Goal: Complete application form: Complete application form

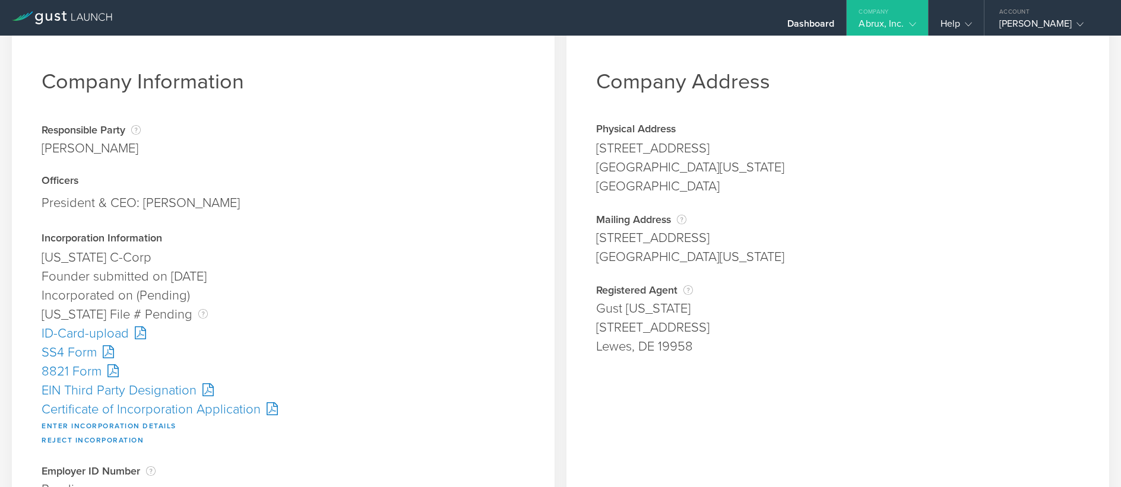
scroll to position [59, 0]
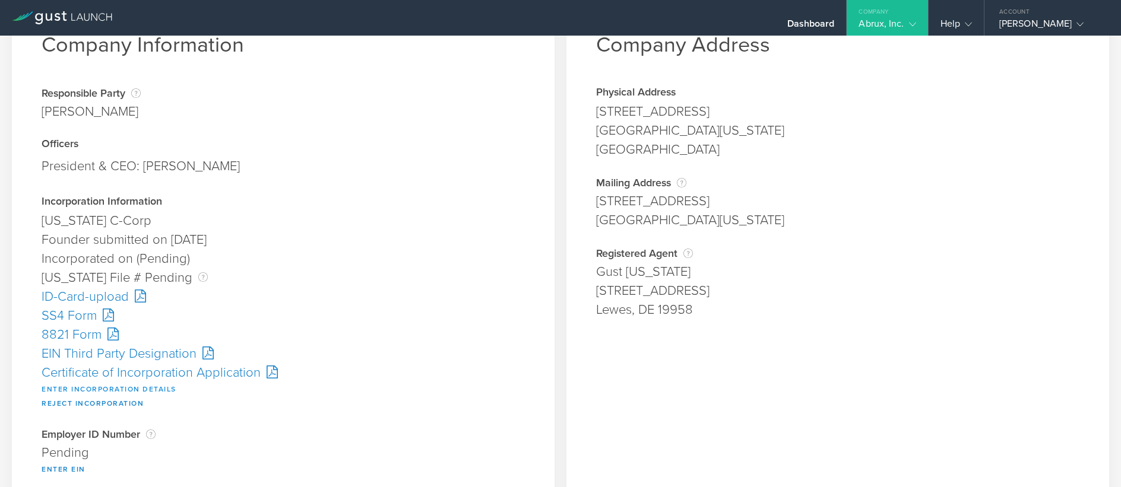
click at [91, 387] on button "Enter Incorporation Details" at bounding box center [109, 389] width 135 height 14
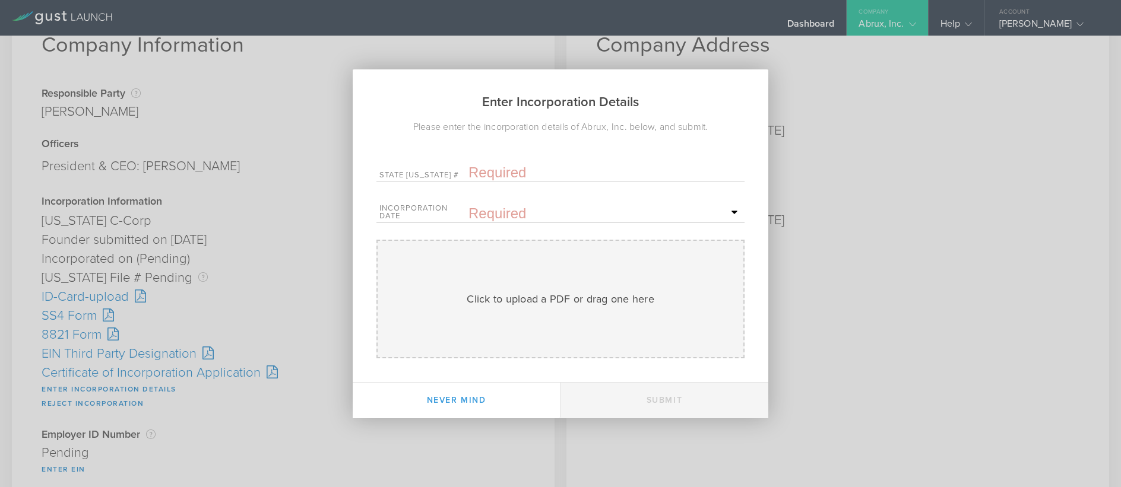
click at [505, 169] on input "text" at bounding box center [604, 173] width 273 height 18
paste input "10299946"
type input "10299946"
click at [499, 208] on input "text" at bounding box center [604, 214] width 273 height 18
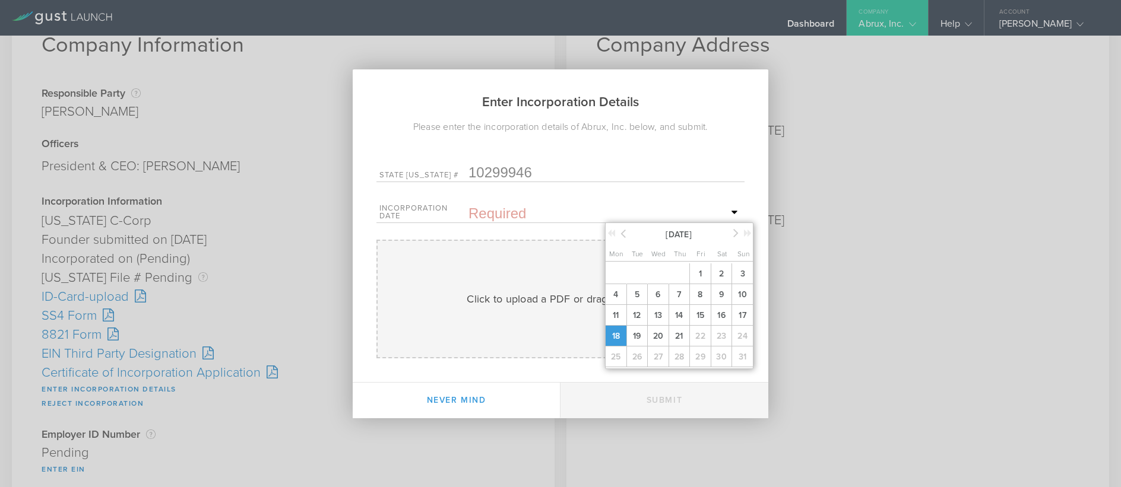
click at [615, 338] on span "18" at bounding box center [615, 336] width 21 height 21
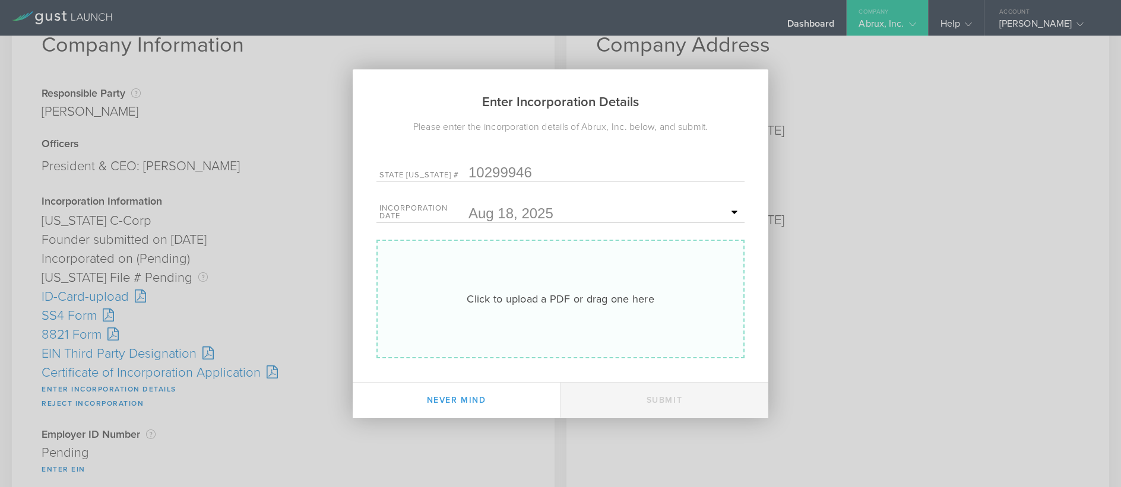
click at [549, 311] on div "Click to upload a PDF or drag one here Uploading" at bounding box center [560, 299] width 368 height 119
type input "C:\fakepath\20253707924.pdf"
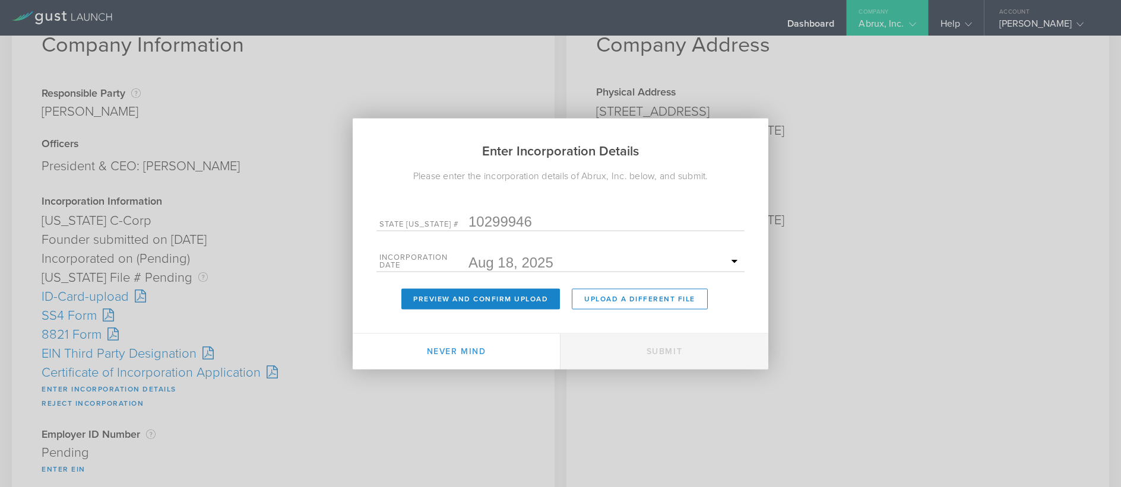
click at [448, 311] on div "Enter Incorporation Details Please enter the incorporation details of Abrux, In…" at bounding box center [561, 243] width 416 height 251
click at [447, 299] on button "Preview and Confirm Upload" at bounding box center [480, 299] width 159 height 21
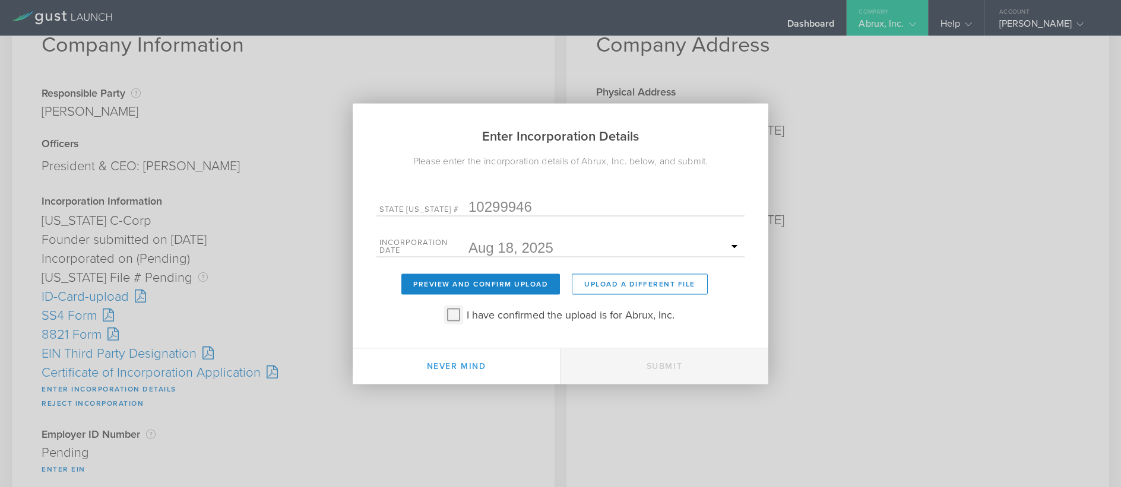
click at [452, 311] on input "I have confirmed the upload is for Abrux, Inc." at bounding box center [453, 314] width 19 height 19
checkbox input "true"
click at [704, 376] on button "Submit" at bounding box center [664, 367] width 208 height 36
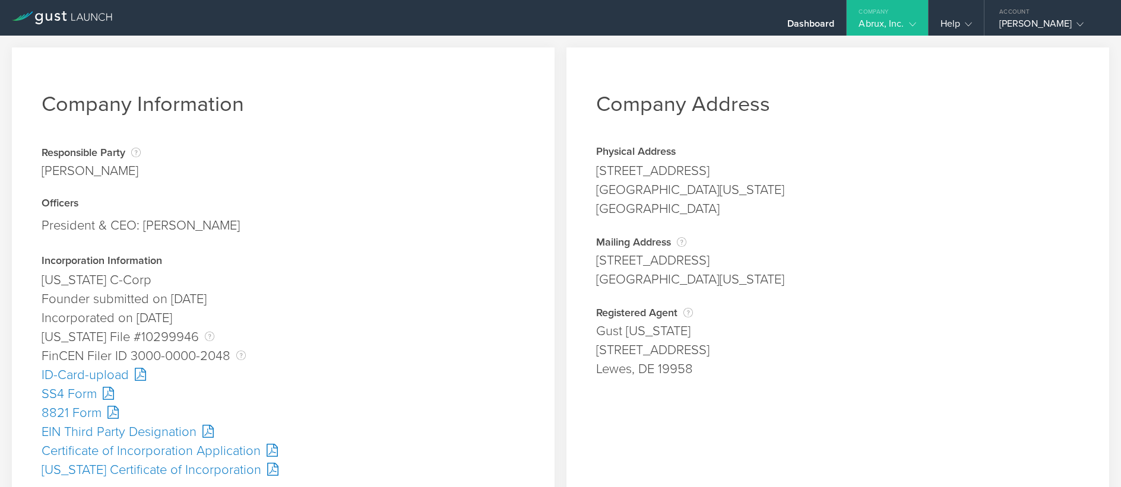
click at [428, 224] on div "President & CEO: [PERSON_NAME]" at bounding box center [283, 225] width 483 height 25
click at [79, 391] on div "SS4 Form" at bounding box center [283, 394] width 483 height 19
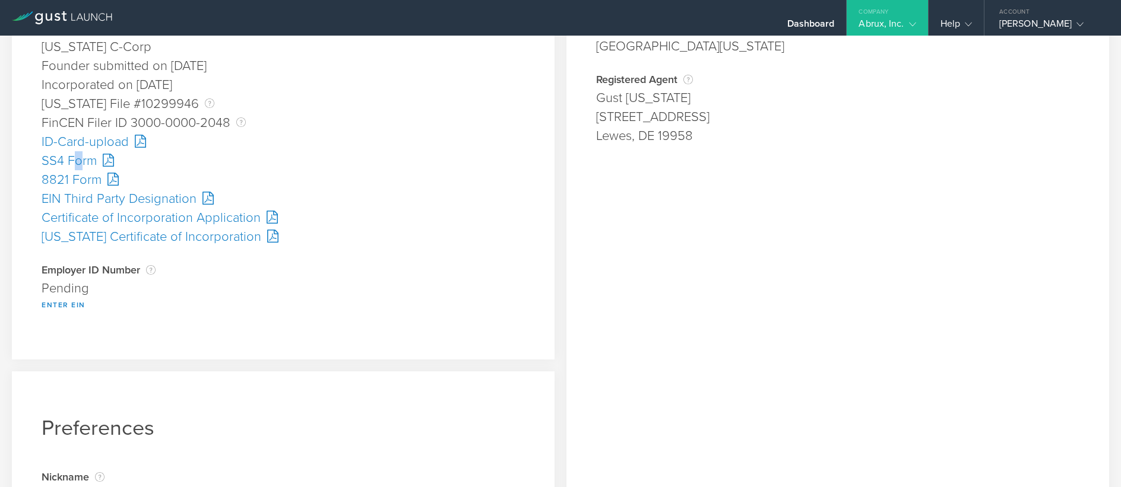
scroll to position [237, 0]
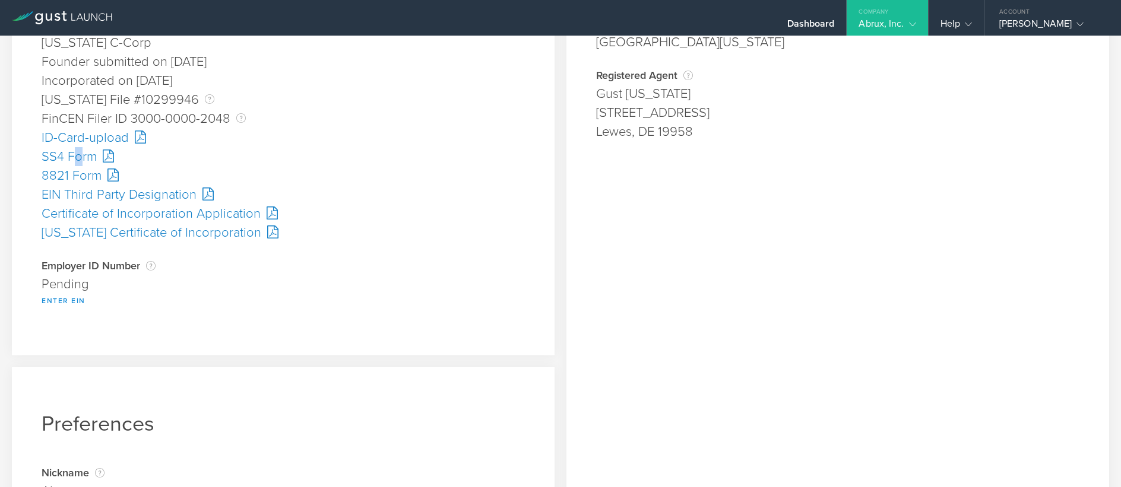
click at [67, 300] on button "Enter EIN" at bounding box center [64, 301] width 44 height 14
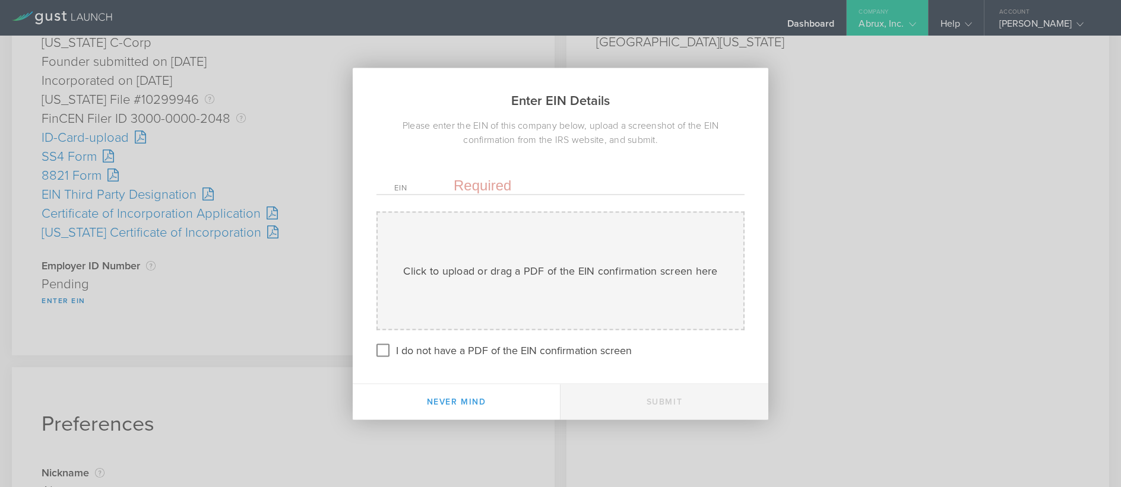
click at [477, 185] on input "text" at bounding box center [590, 185] width 273 height 18
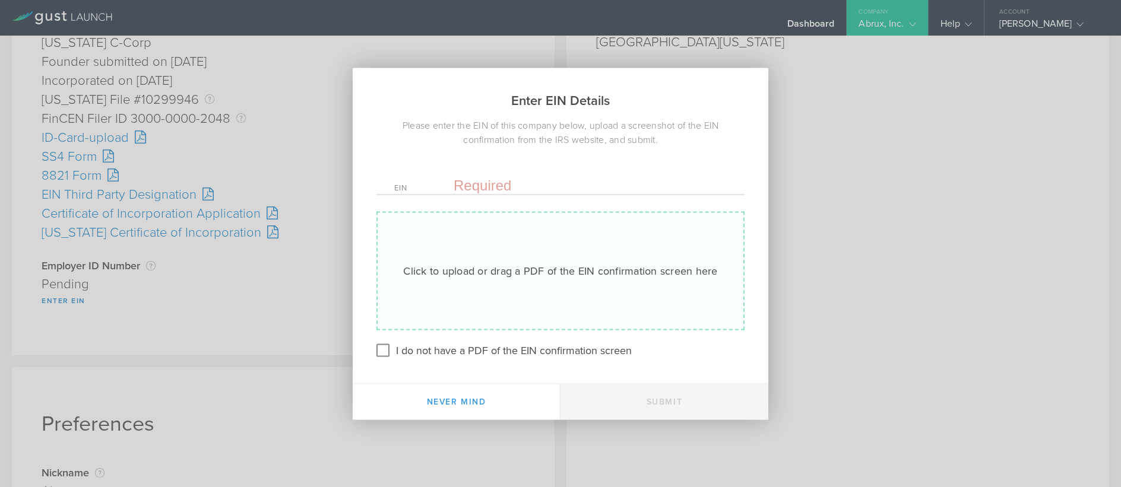
paste input "39-3889822"
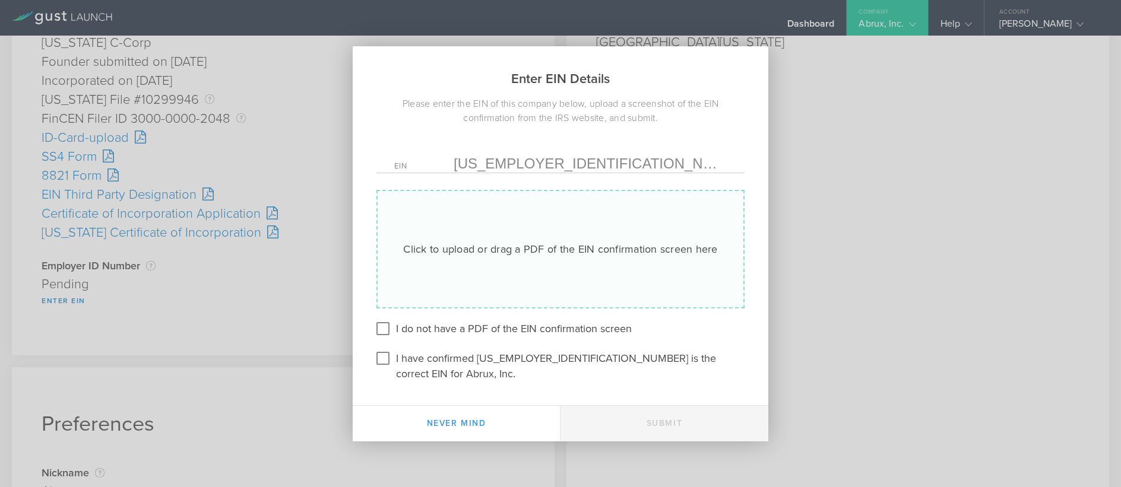
type input "39-3889822"
click at [492, 257] on div "Click to upload or drag a PDF of the EIN confirmation screen here" at bounding box center [560, 249] width 314 height 15
type input "C:\fakepath\EIN.pdf"
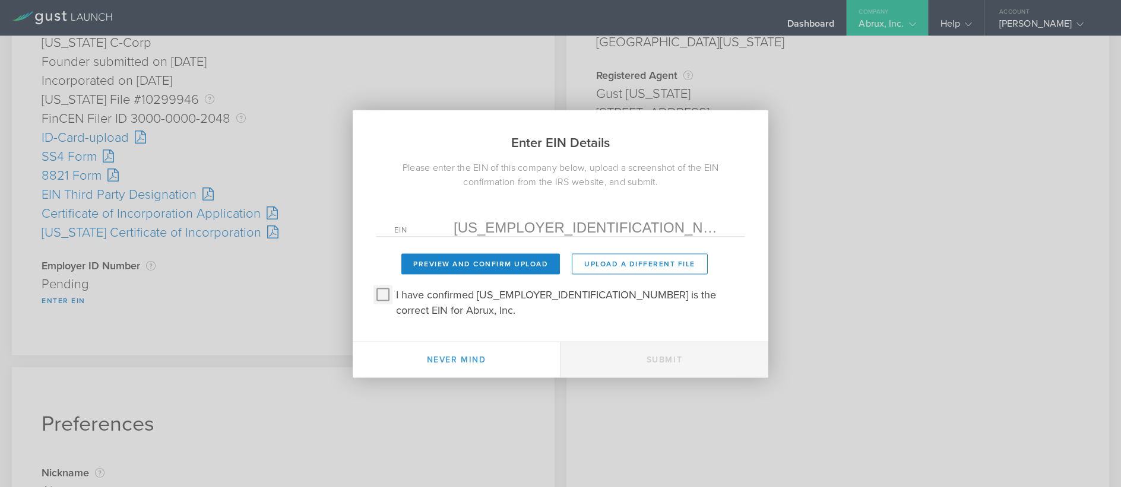
click at [378, 300] on input "I have confirmed 39-3889822 is the correct EIN for Abrux, Inc." at bounding box center [382, 294] width 19 height 19
checkbox input "true"
drag, startPoint x: 446, startPoint y: 276, endPoint x: 451, endPoint y: 282, distance: 7.2
click at [446, 274] on button "Preview and Confirm Upload" at bounding box center [480, 264] width 159 height 21
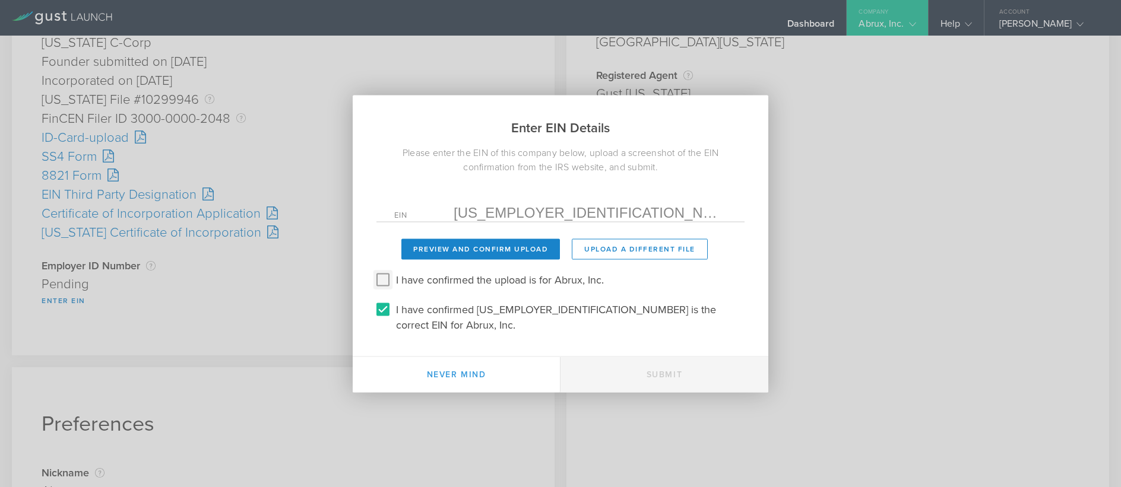
click at [382, 289] on input "I have confirmed the upload is for Abrux, Inc." at bounding box center [382, 279] width 19 height 19
checkbox input "true"
click at [647, 363] on button "Submit" at bounding box center [664, 375] width 208 height 36
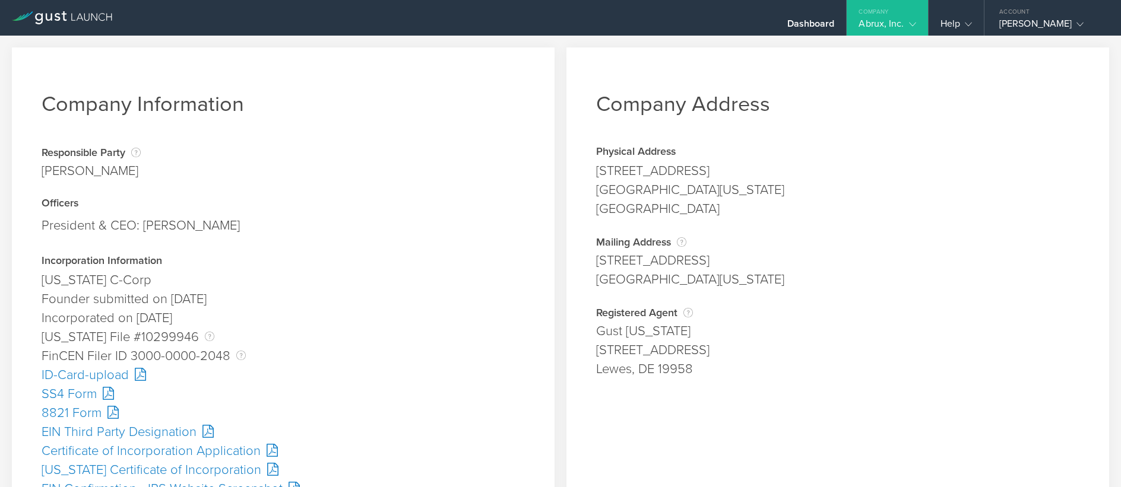
click at [321, 293] on div "Founder submitted on [DATE]" at bounding box center [283, 299] width 483 height 19
drag, startPoint x: 1013, startPoint y: 131, endPoint x: 1003, endPoint y: 130, distance: 10.2
click at [1013, 131] on div "Company Address Physical Address 4618 Bella Vista Dr Longmont, Colorado 80503 B…" at bounding box center [837, 454] width 543 height 814
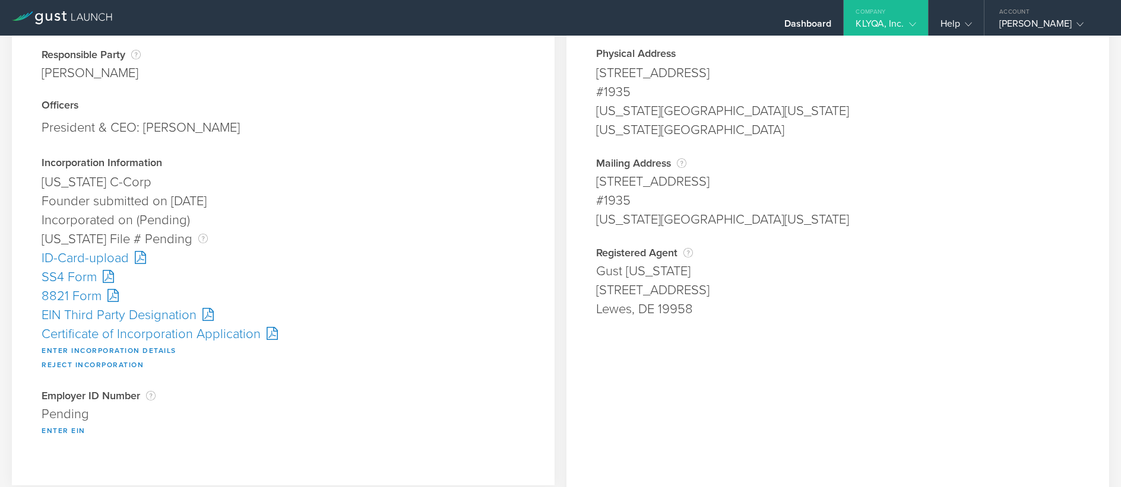
scroll to position [119, 0]
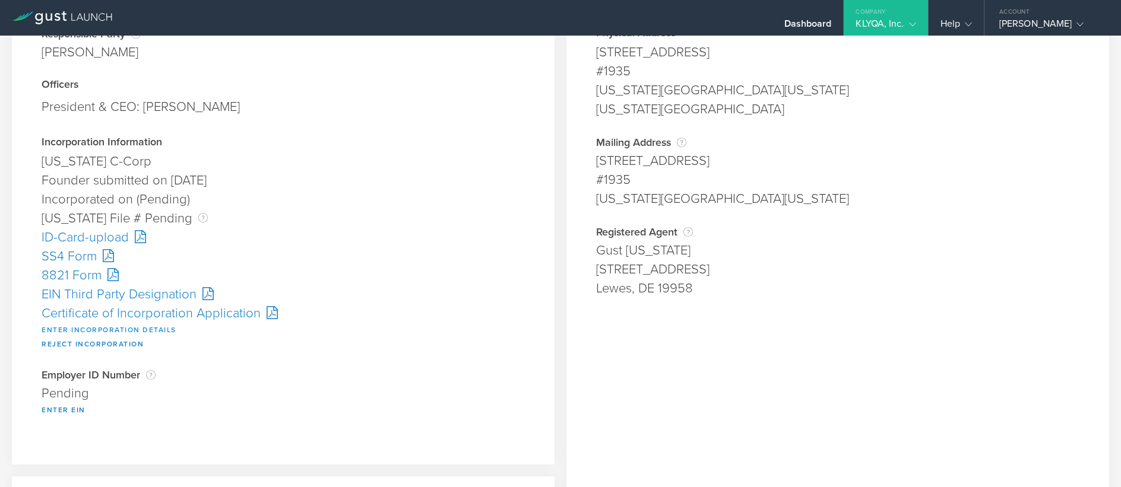
click at [119, 327] on button "Enter Incorporation Details" at bounding box center [109, 330] width 135 height 14
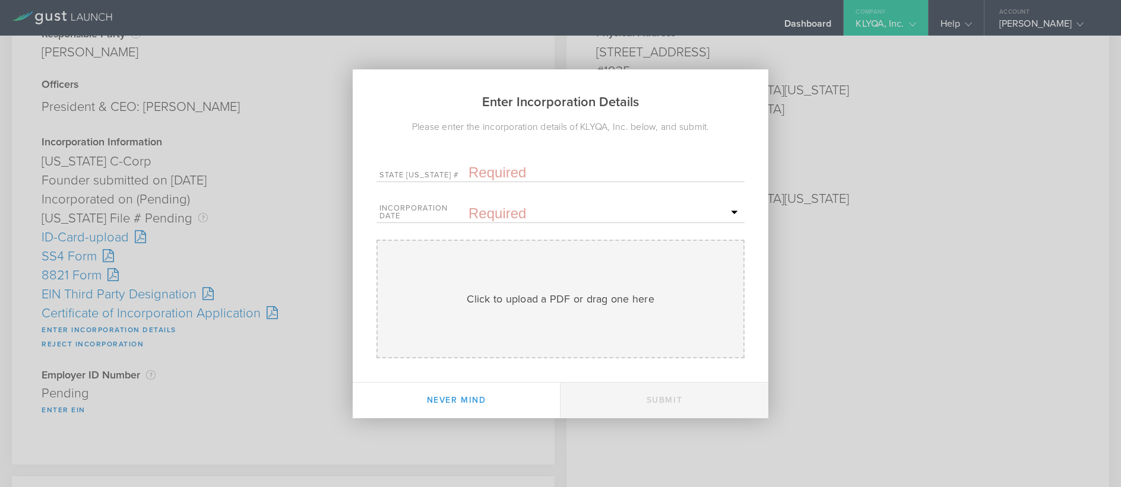
click at [498, 171] on input "text" at bounding box center [604, 173] width 273 height 18
paste input "10299954"
type input "10299954"
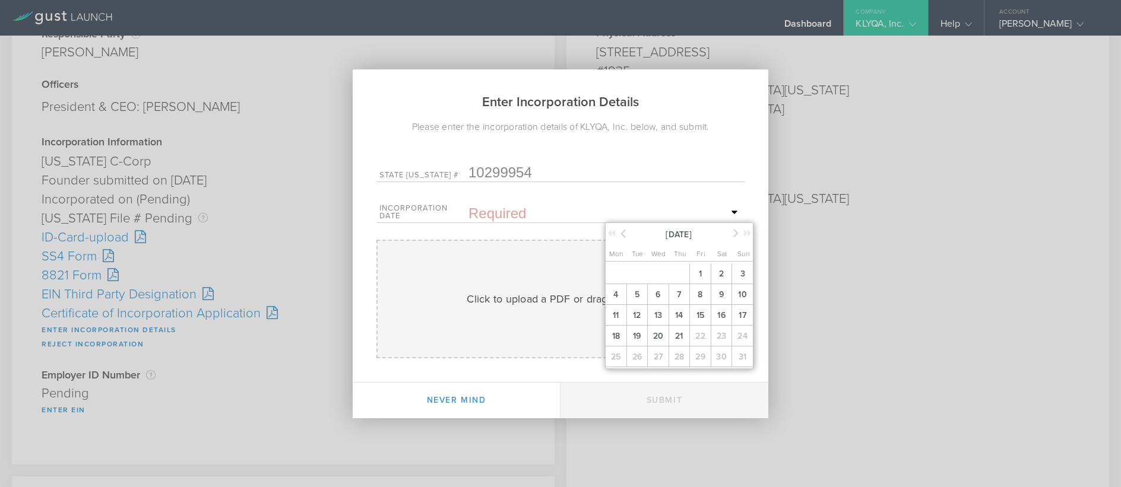
click at [494, 211] on input "text" at bounding box center [604, 214] width 273 height 18
click at [616, 336] on span "18" at bounding box center [615, 336] width 21 height 21
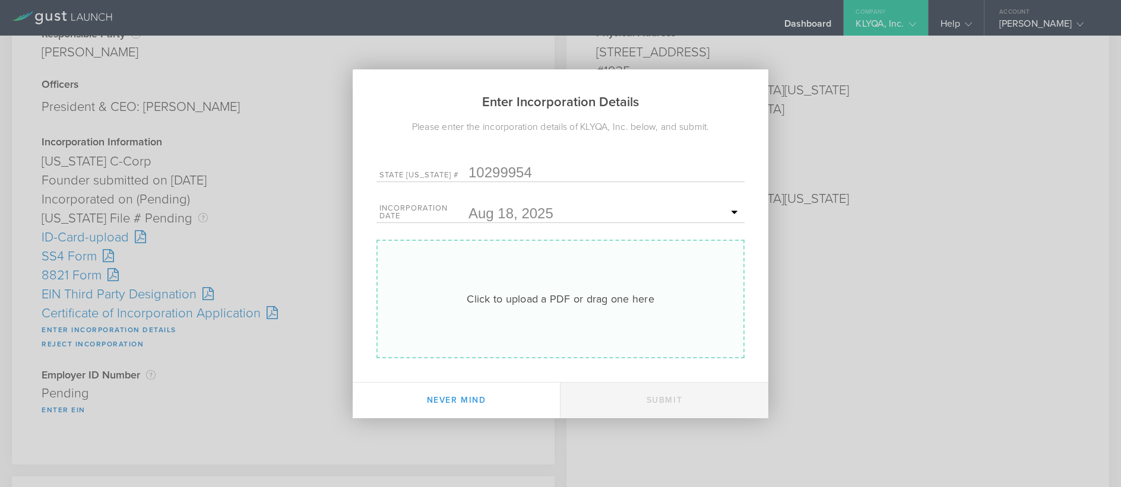
click at [552, 292] on div "Click to upload a PDF or drag one here" at bounding box center [561, 299] width 188 height 15
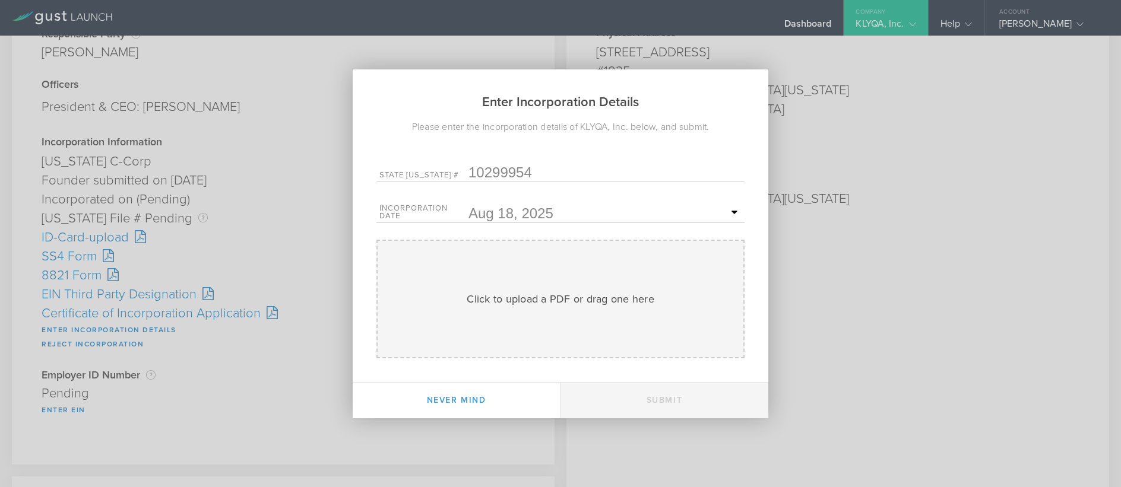
drag, startPoint x: 737, startPoint y: 146, endPoint x: 724, endPoint y: 151, distance: 14.5
click at [737, 146] on div "Enter Incorporation Details Please enter the incorporation details of KLYQA, In…" at bounding box center [561, 243] width 416 height 349
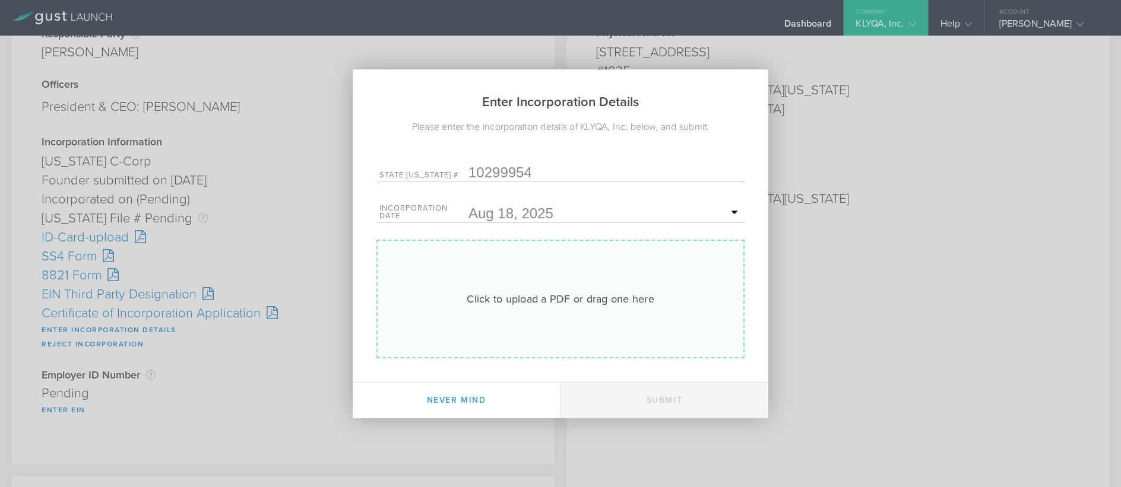
click at [496, 292] on div "Click to upload a PDF or drag one here" at bounding box center [561, 299] width 188 height 15
type input "C:\fakepath\20253707959.pdf"
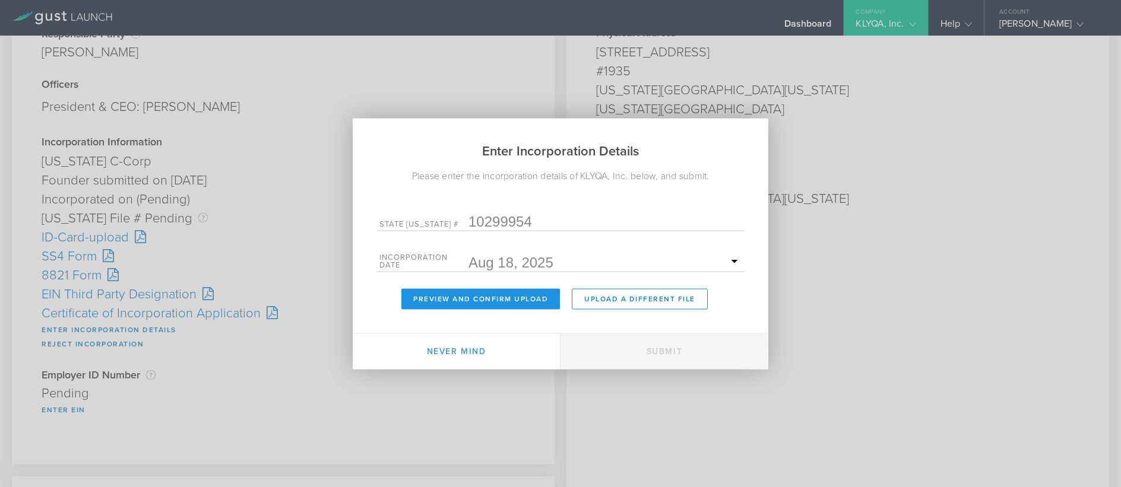
click at [480, 303] on button "Preview and Confirm Upload" at bounding box center [480, 299] width 159 height 21
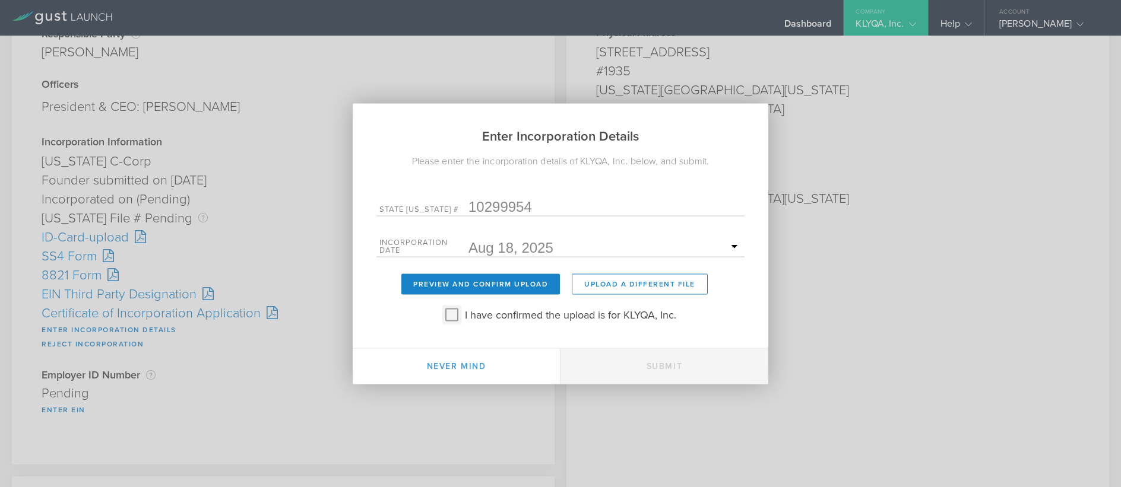
click at [453, 315] on input "I have confirmed the upload is for KLYQA, Inc." at bounding box center [451, 314] width 19 height 19
checkbox input "true"
click at [658, 361] on button "Submit" at bounding box center [664, 367] width 208 height 36
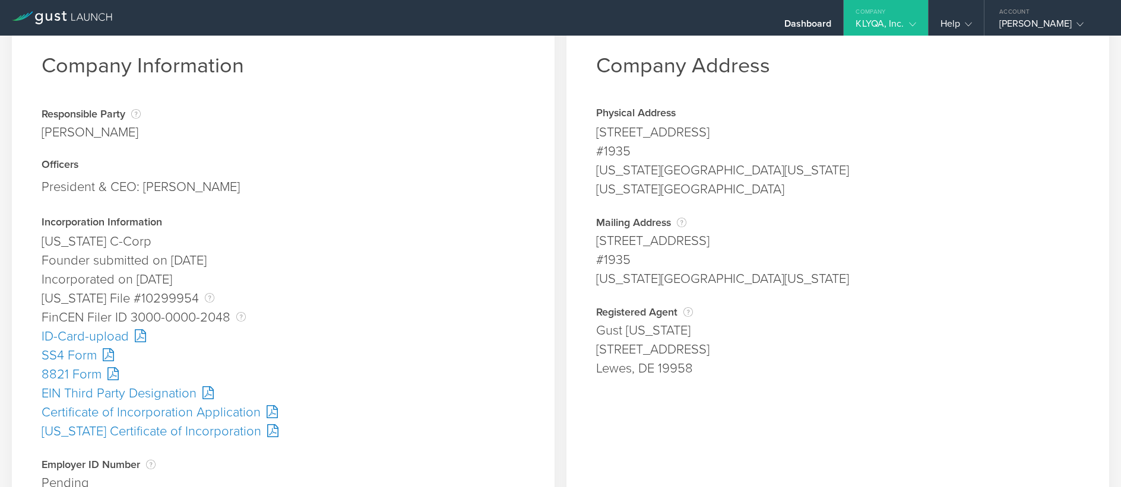
scroll to position [59, 0]
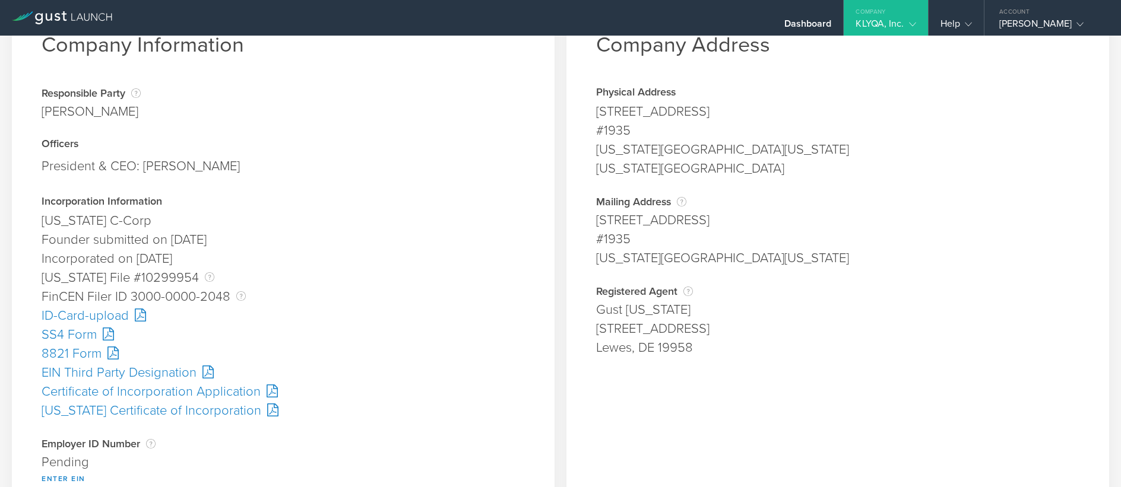
click at [84, 331] on div "SS4 Form" at bounding box center [283, 334] width 483 height 19
click at [131, 413] on div "[US_STATE] Certificate of Incorporation" at bounding box center [283, 410] width 483 height 19
click at [67, 317] on div "ID-Card-upload" at bounding box center [283, 315] width 483 height 19
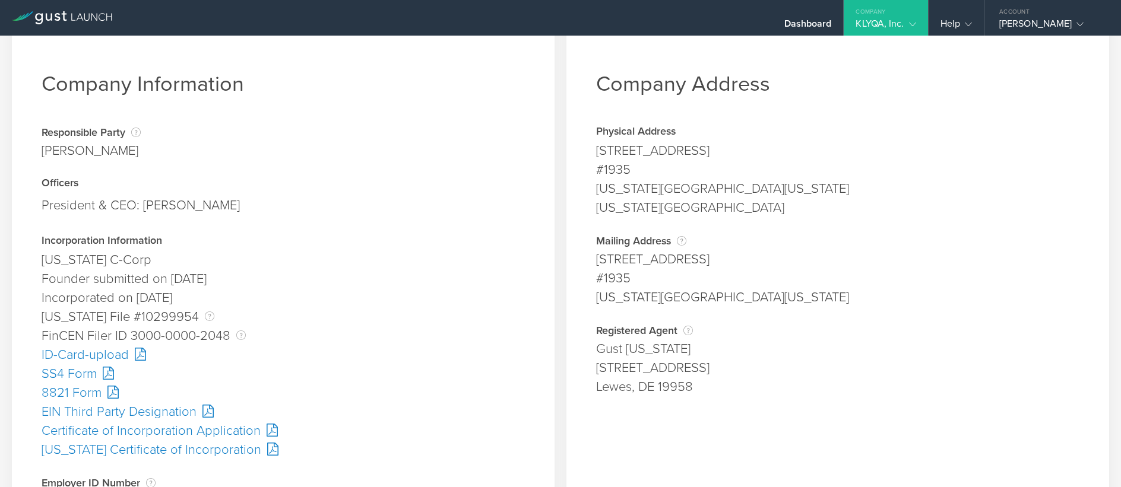
scroll to position [0, 0]
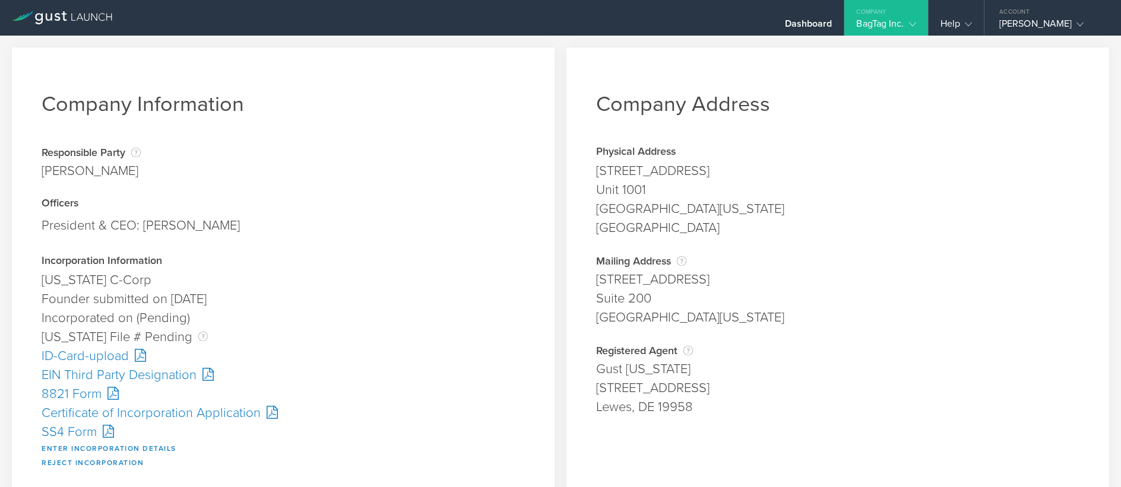
click at [173, 416] on div "Certificate of Incorporation Application" at bounding box center [283, 413] width 483 height 19
